Goal: Find specific page/section: Find specific page/section

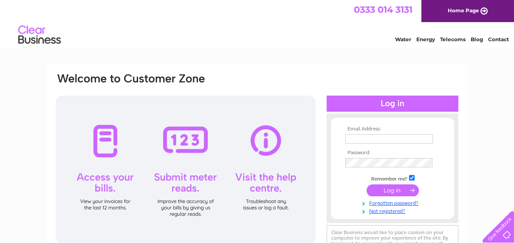
click at [416, 141] on input "text" at bounding box center [390, 138] width 88 height 9
type input "sarah_long333@hotmail.com"
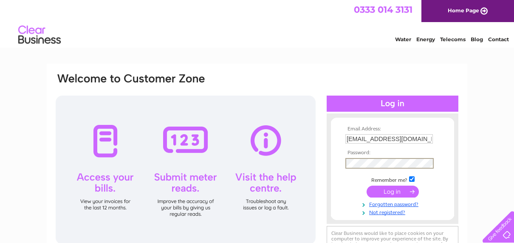
click at [367, 186] on input "submit" at bounding box center [393, 192] width 52 height 12
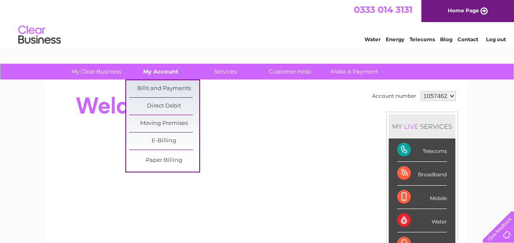
click at [173, 70] on link "My Account" at bounding box center [161, 72] width 70 height 16
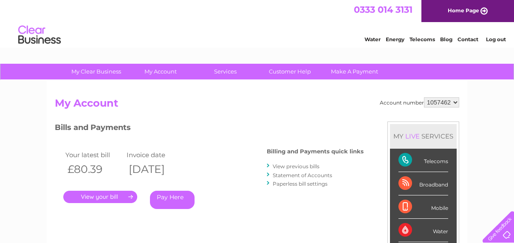
click at [104, 192] on link "." at bounding box center [100, 197] width 74 height 12
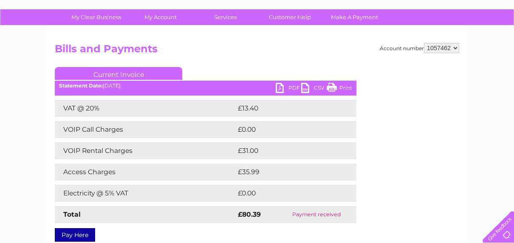
scroll to position [57, 0]
